Goal: Task Accomplishment & Management: Complete application form

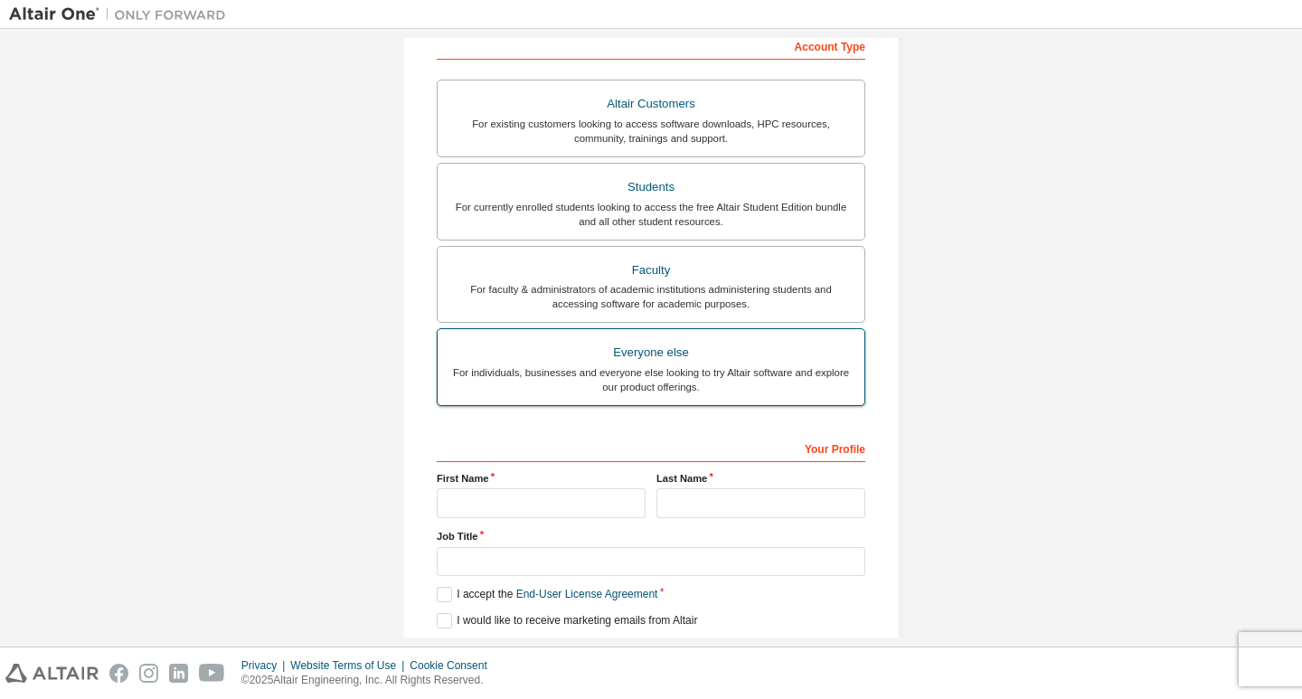
scroll to position [268, 0]
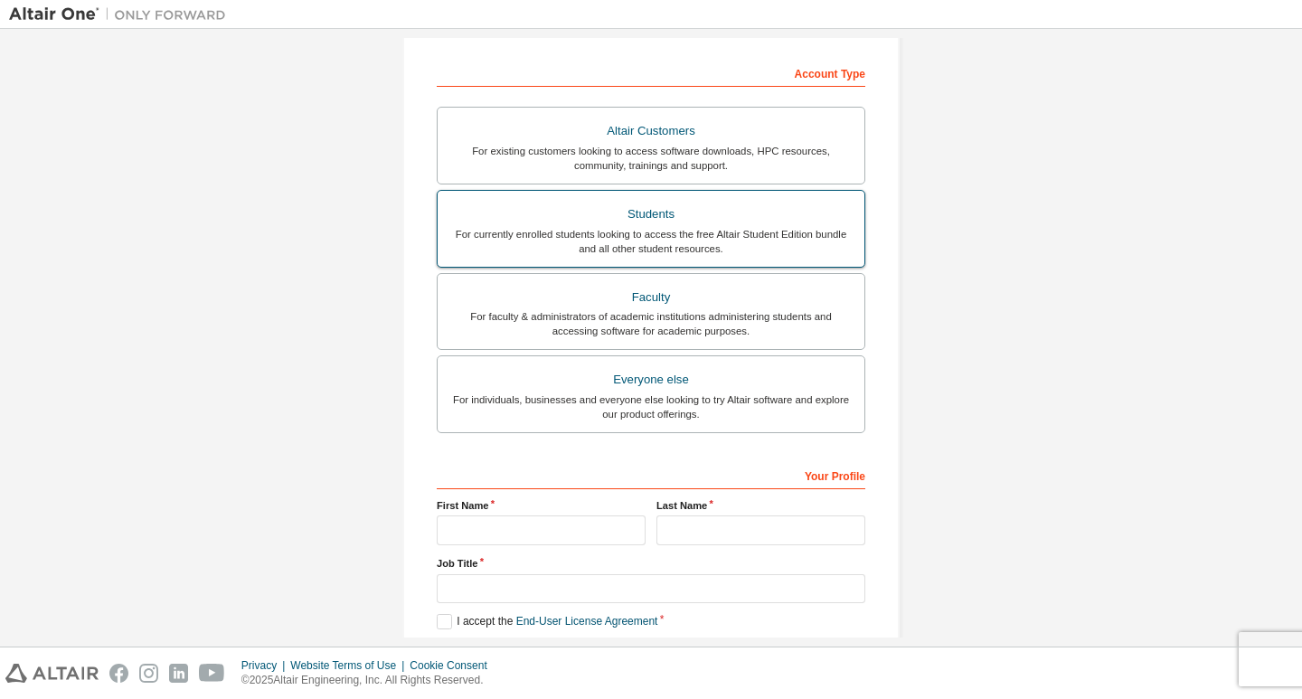
click at [654, 231] on div "For currently enrolled students looking to access the free Altair Student Editi…" at bounding box center [651, 241] width 405 height 29
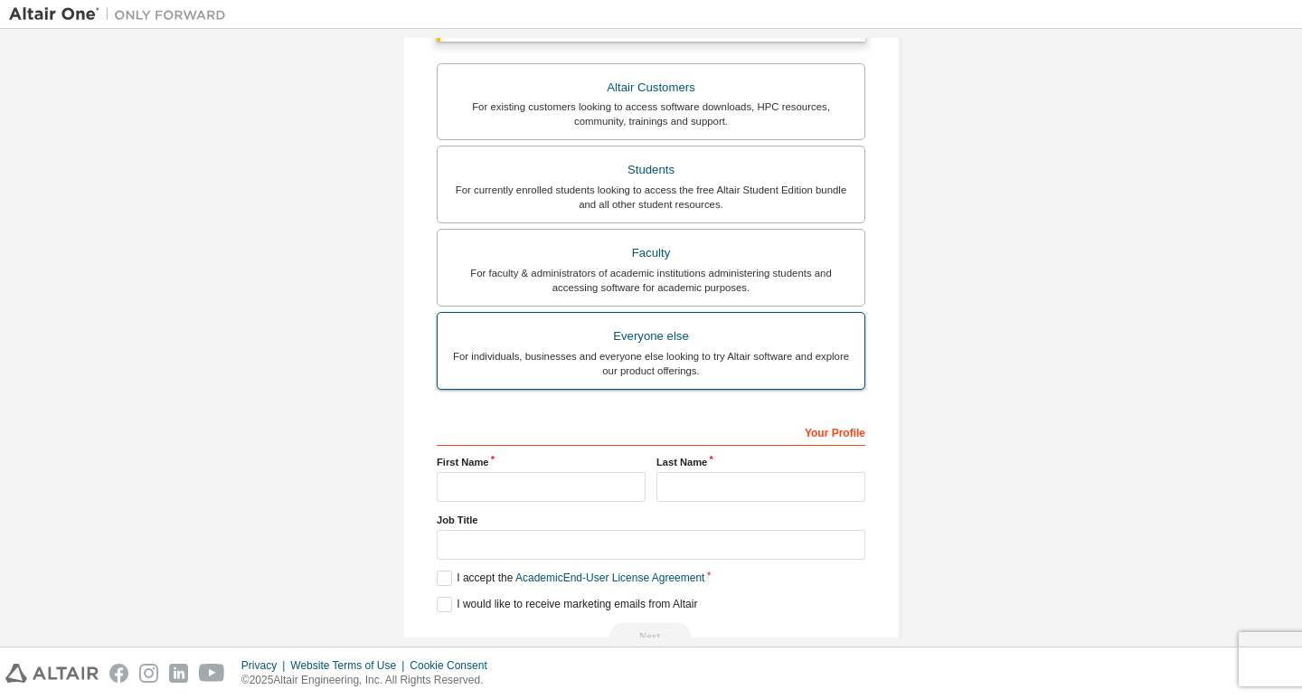
scroll to position [405, 0]
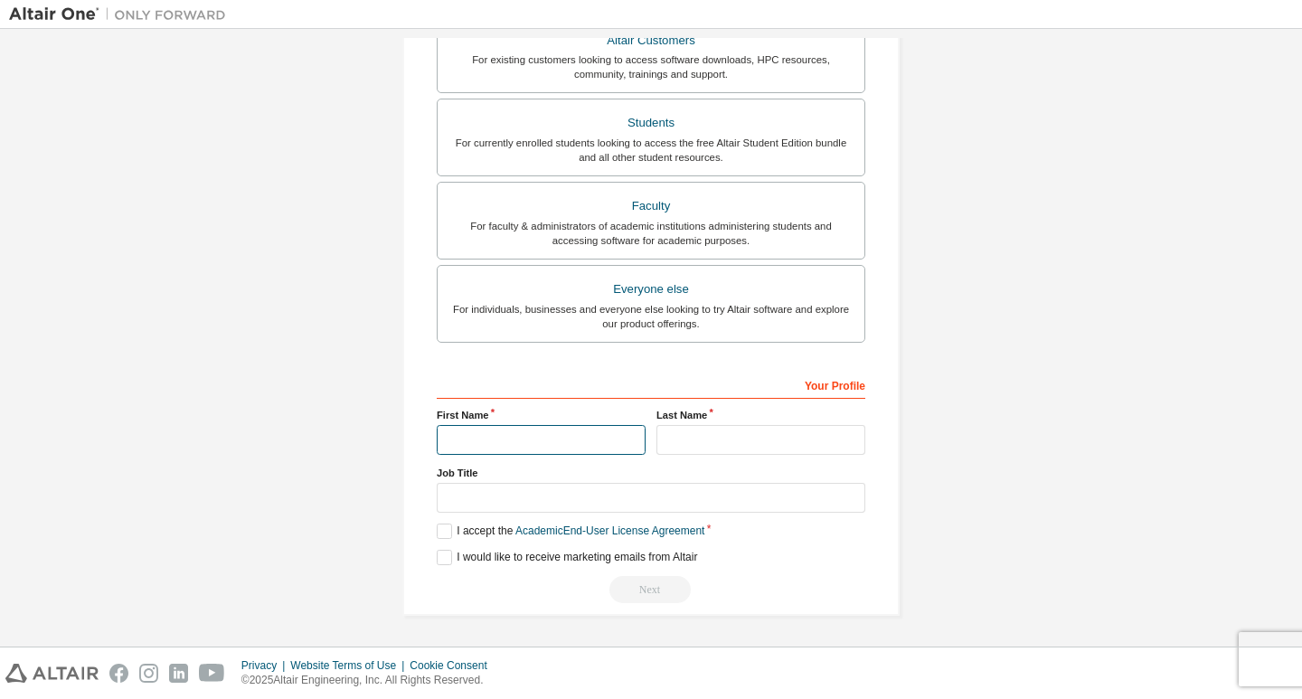
click at [481, 438] on input "text" at bounding box center [541, 440] width 209 height 30
type input "*******"
click at [721, 421] on label "Last Name" at bounding box center [761, 415] width 209 height 14
click at [722, 431] on input "text" at bounding box center [761, 440] width 209 height 30
click at [678, 438] on input "**********" at bounding box center [761, 440] width 209 height 30
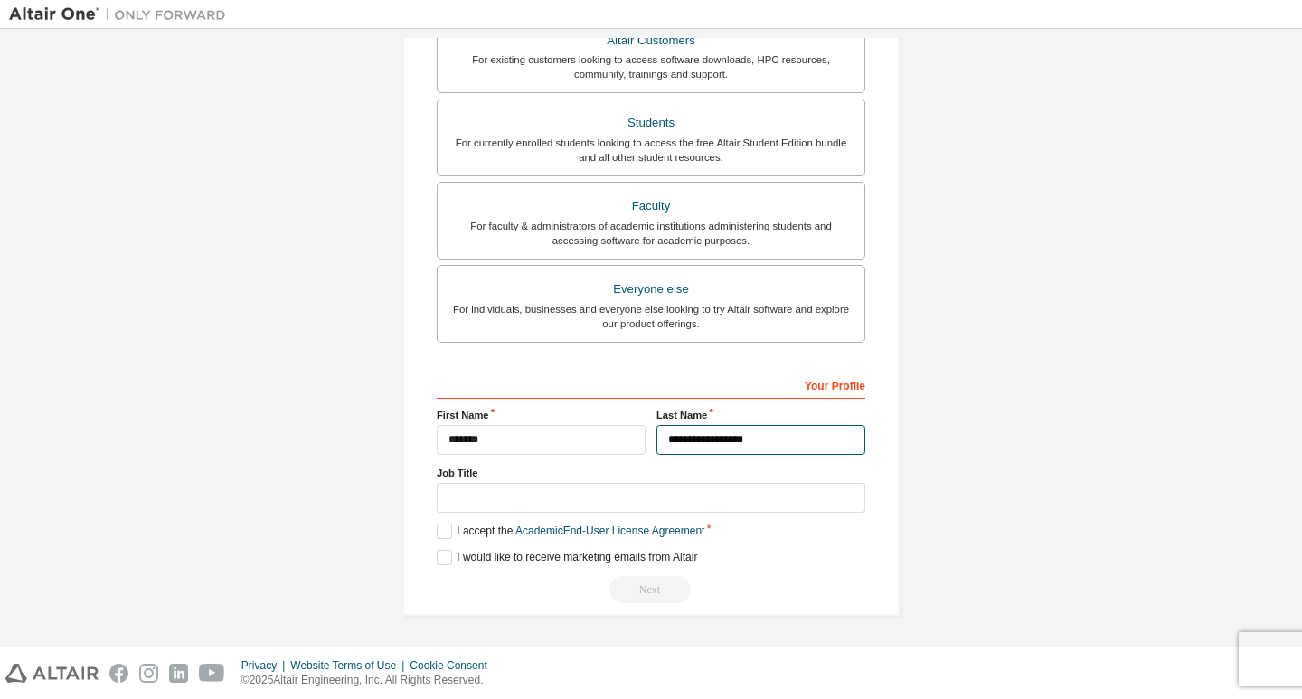
type input "**********"
click at [504, 508] on input "text" at bounding box center [651, 498] width 429 height 30
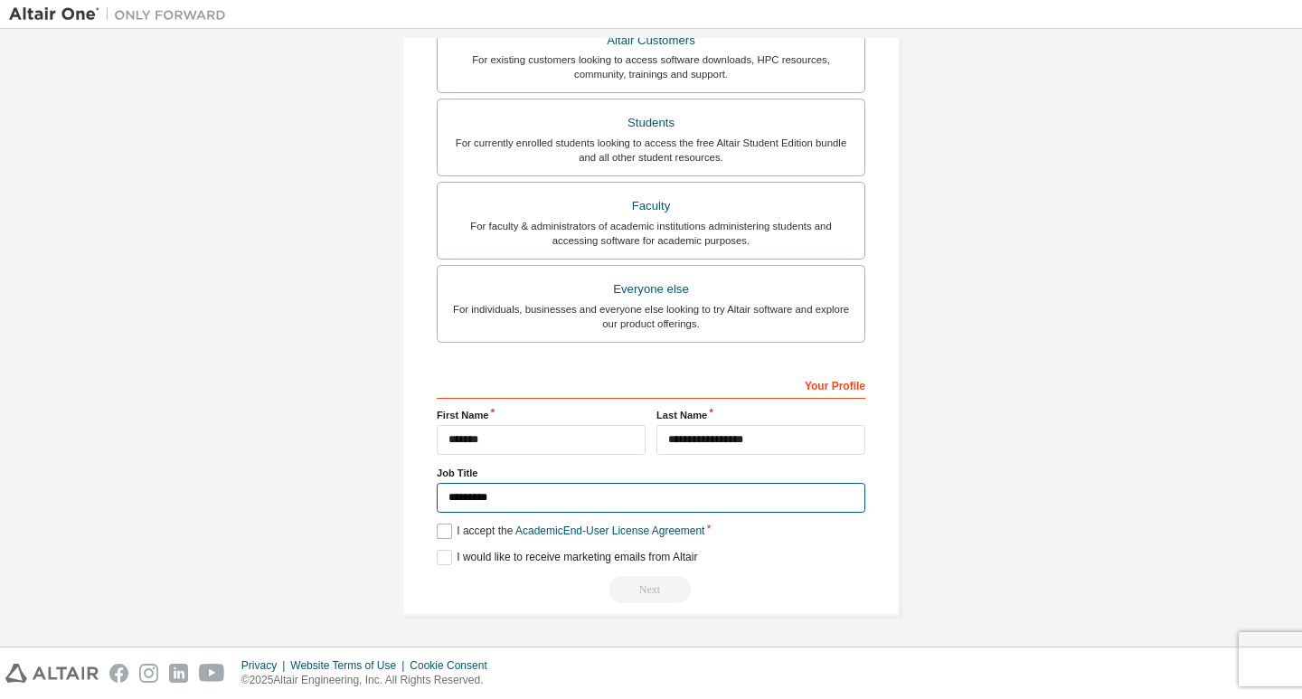
type input "*********"
click at [442, 531] on label "I accept the Academic End-User License Agreement" at bounding box center [571, 531] width 268 height 15
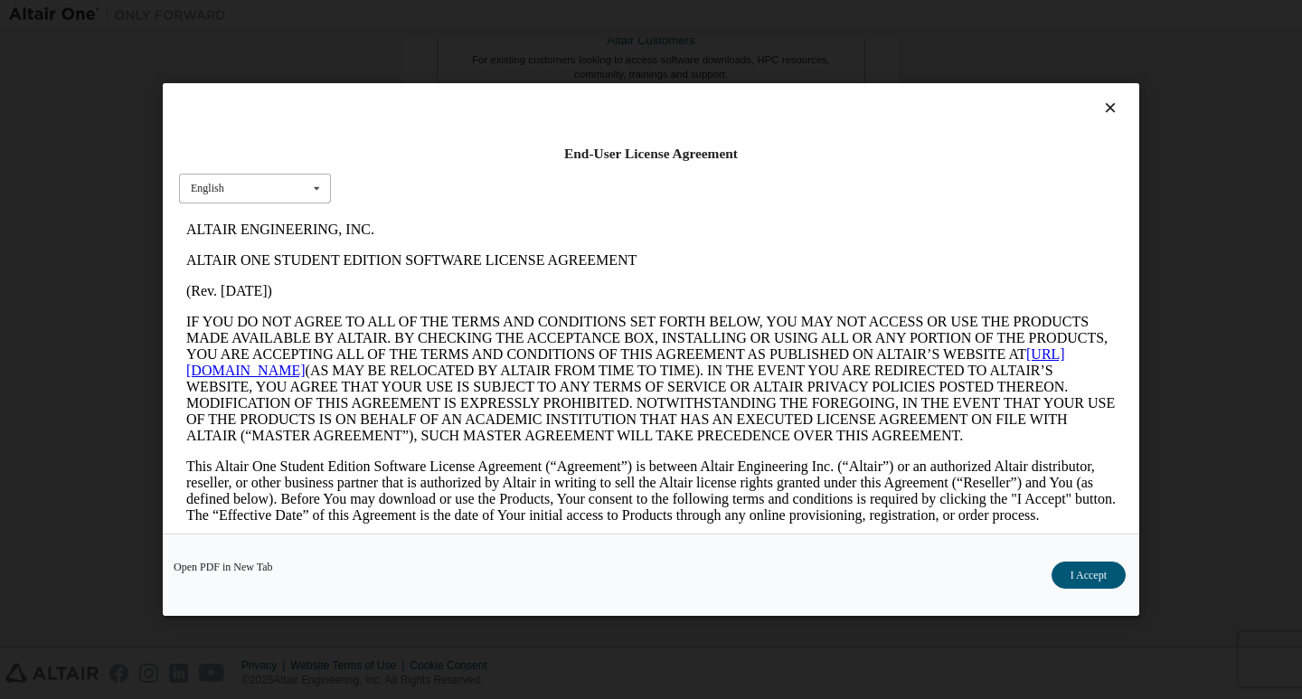
scroll to position [0, 0]
click at [1079, 576] on button "I Accept" at bounding box center [1089, 575] width 74 height 27
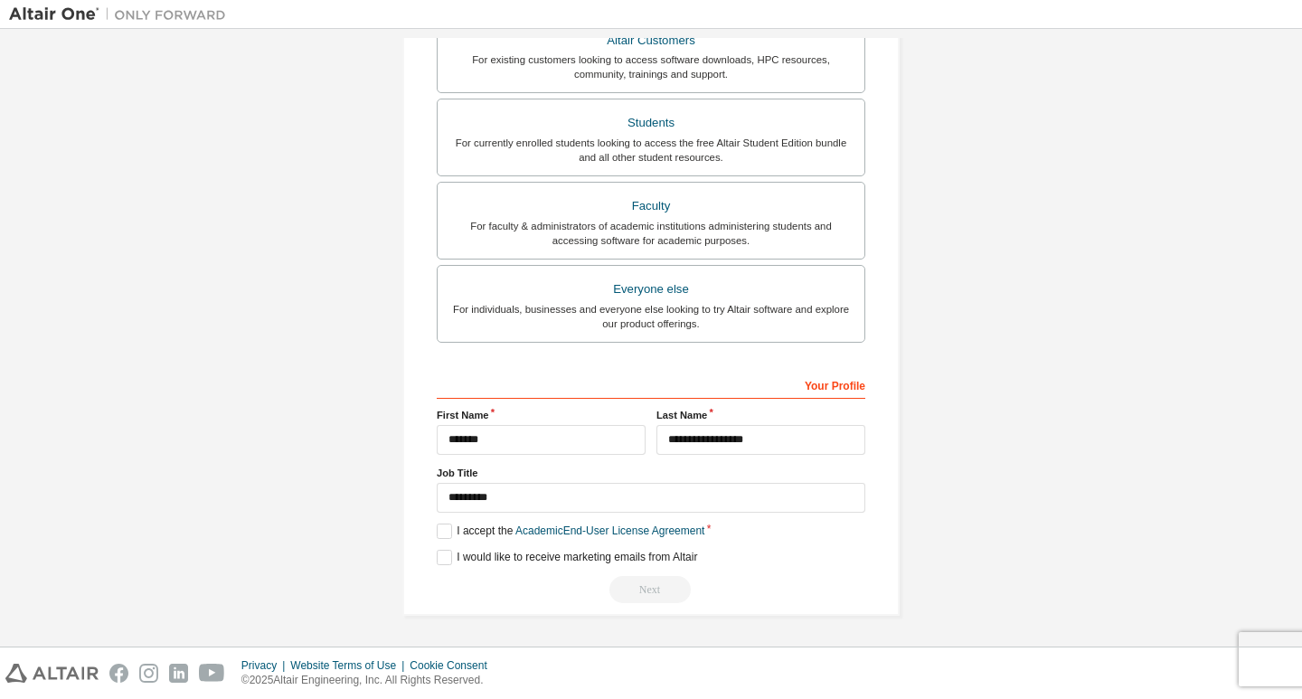
click at [657, 591] on div "Next" at bounding box center [651, 589] width 429 height 27
click at [575, 553] on label "I would like to receive marketing emails from Altair" at bounding box center [567, 557] width 260 height 15
click at [560, 556] on label "I would like to receive marketing emails from Altair" at bounding box center [567, 557] width 260 height 15
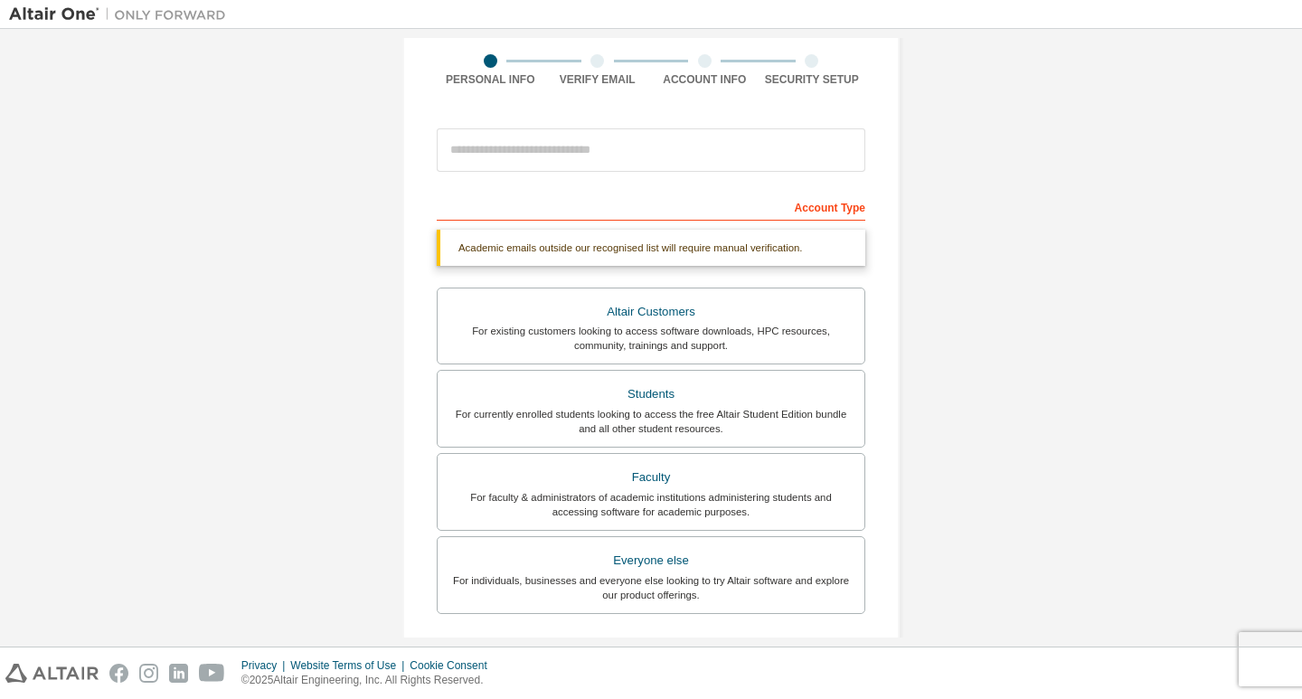
scroll to position [43, 0]
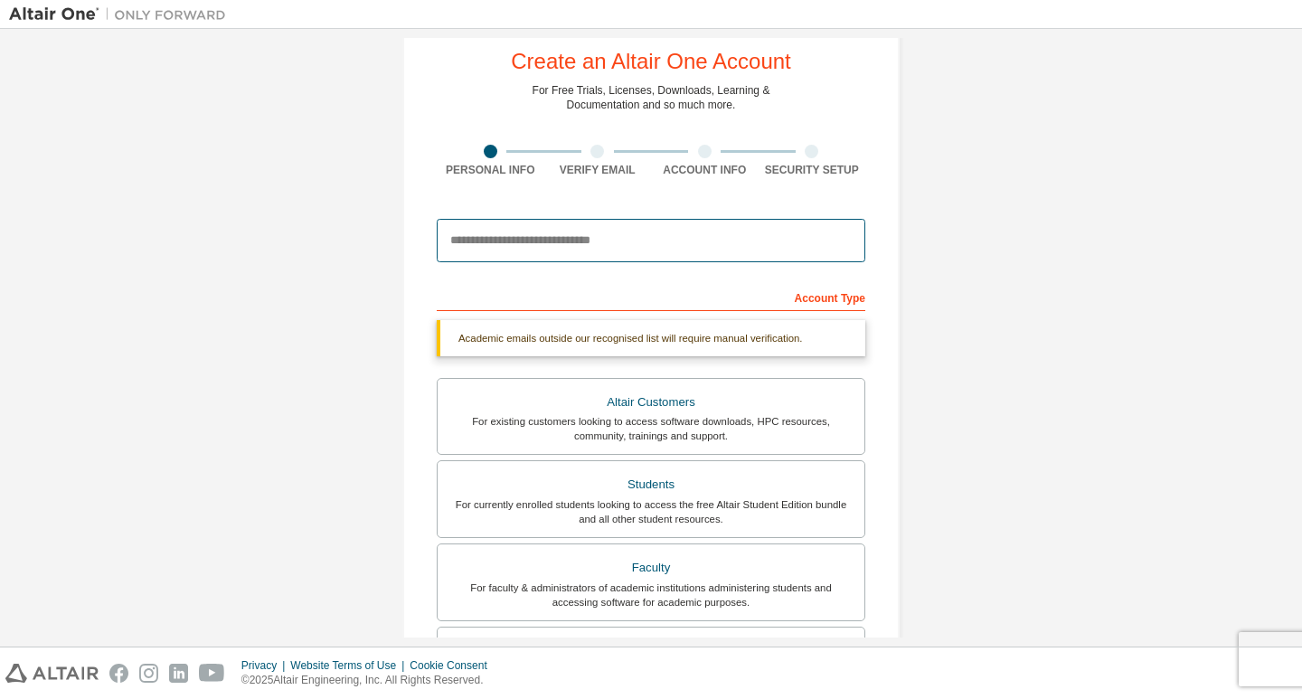
drag, startPoint x: 573, startPoint y: 245, endPoint x: 582, endPoint y: 254, distance: 12.2
click at [573, 245] on input "email" at bounding box center [651, 240] width 429 height 43
type input "**********"
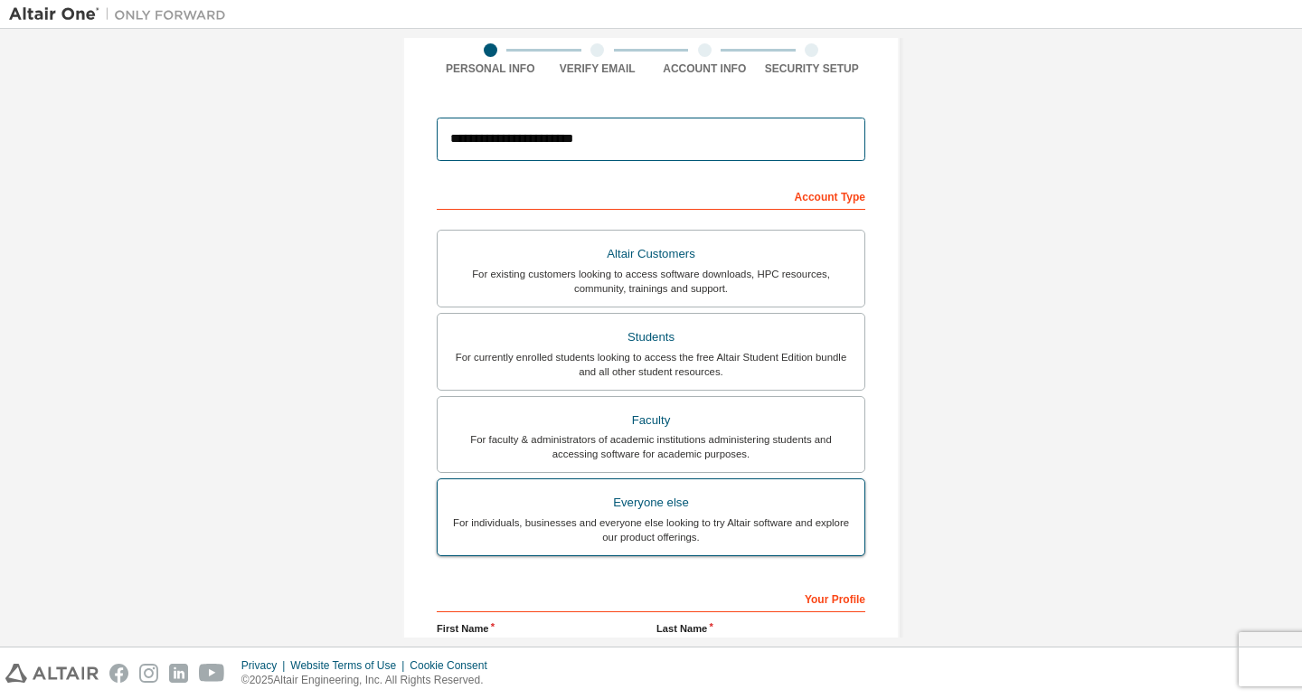
scroll to position [358, 0]
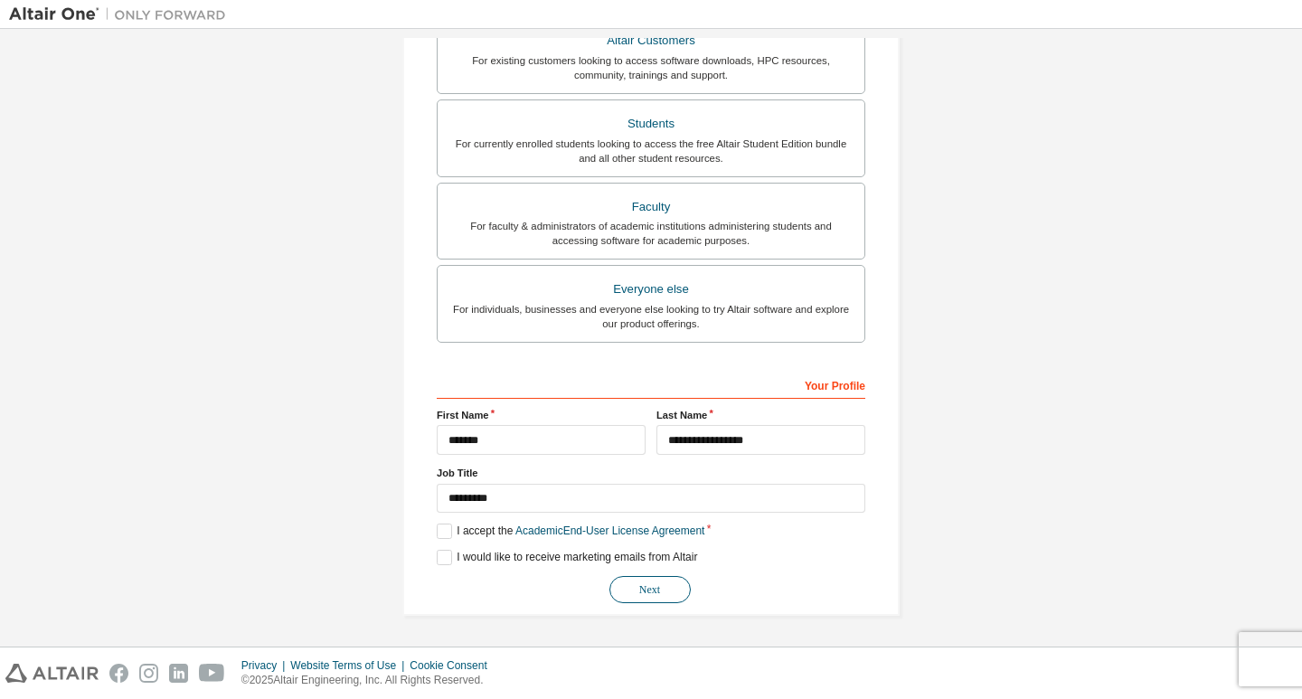
click at [644, 584] on button "Next" at bounding box center [650, 589] width 81 height 27
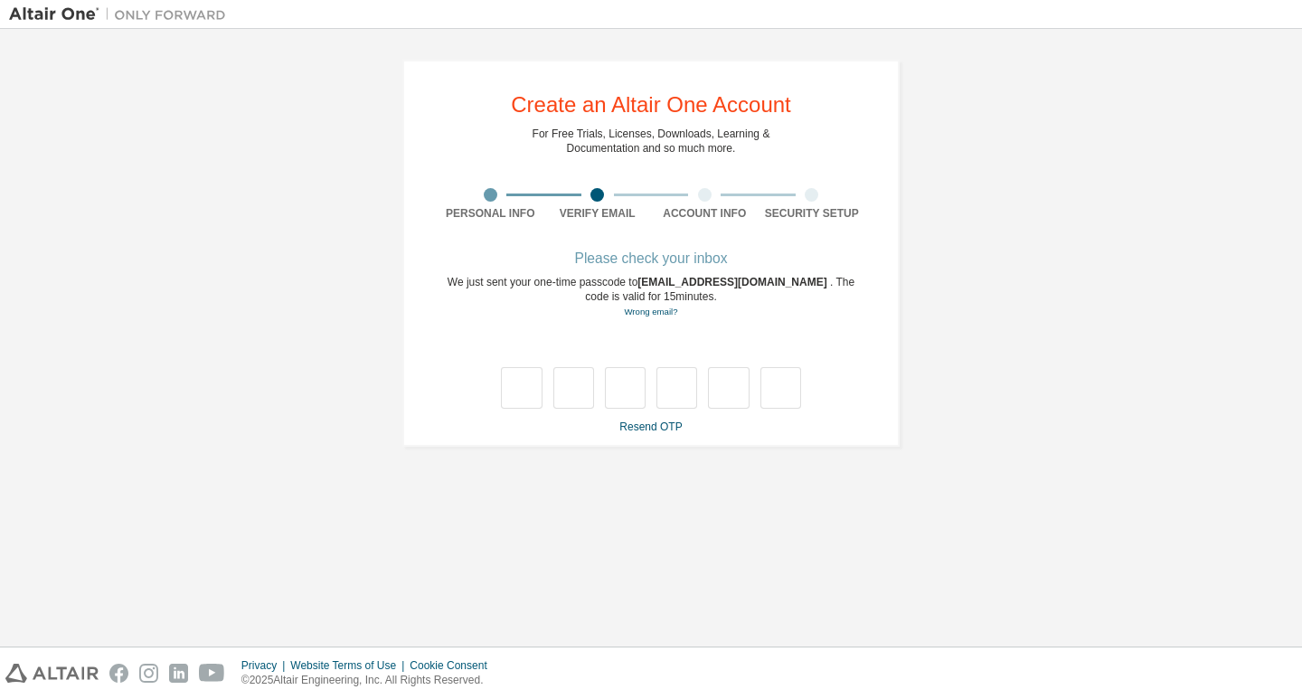
scroll to position [0, 0]
type input "*"
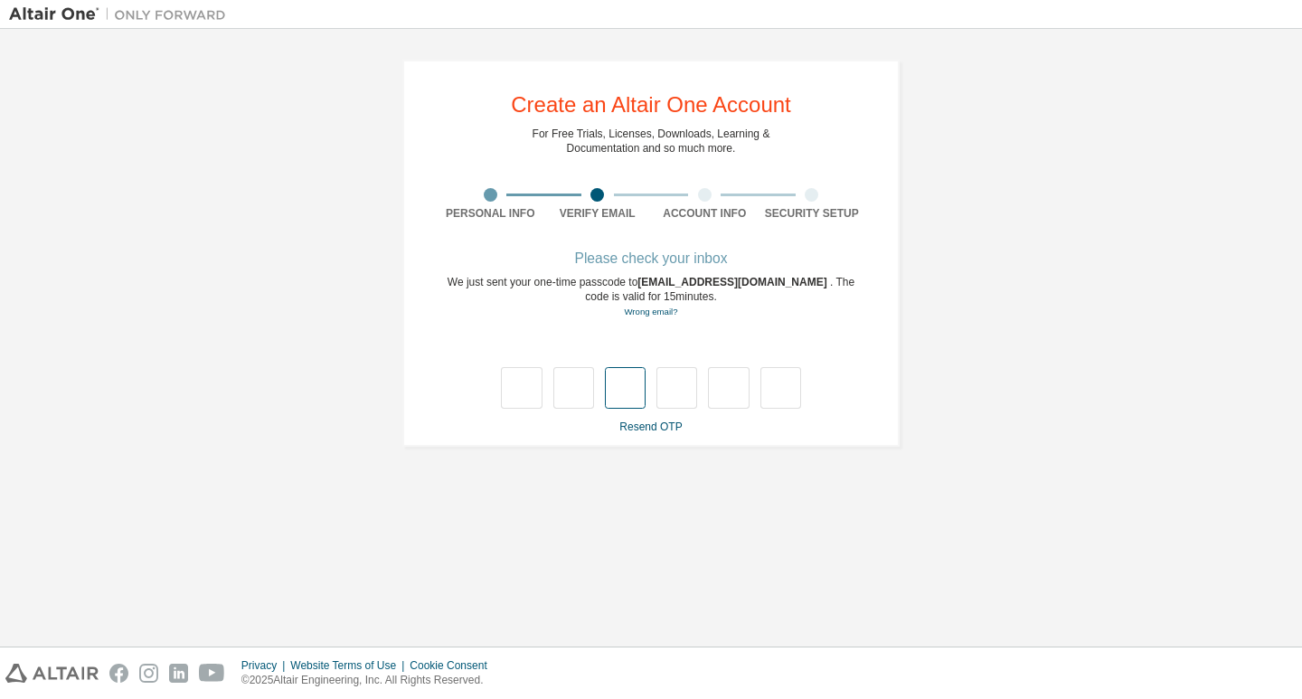
type input "*"
